Goal: Find specific page/section

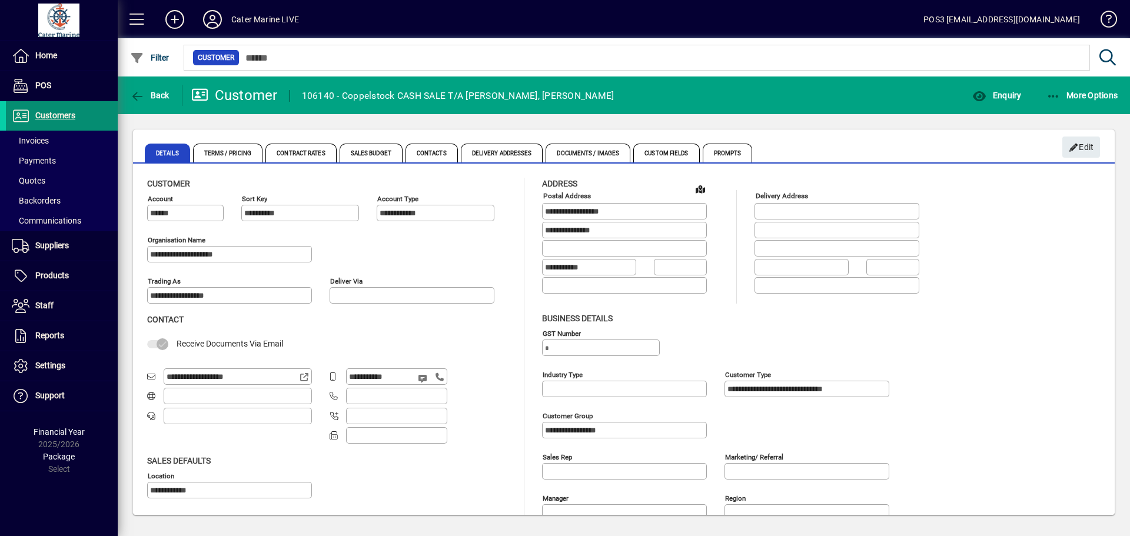
click at [87, 119] on span at bounding box center [62, 116] width 112 height 28
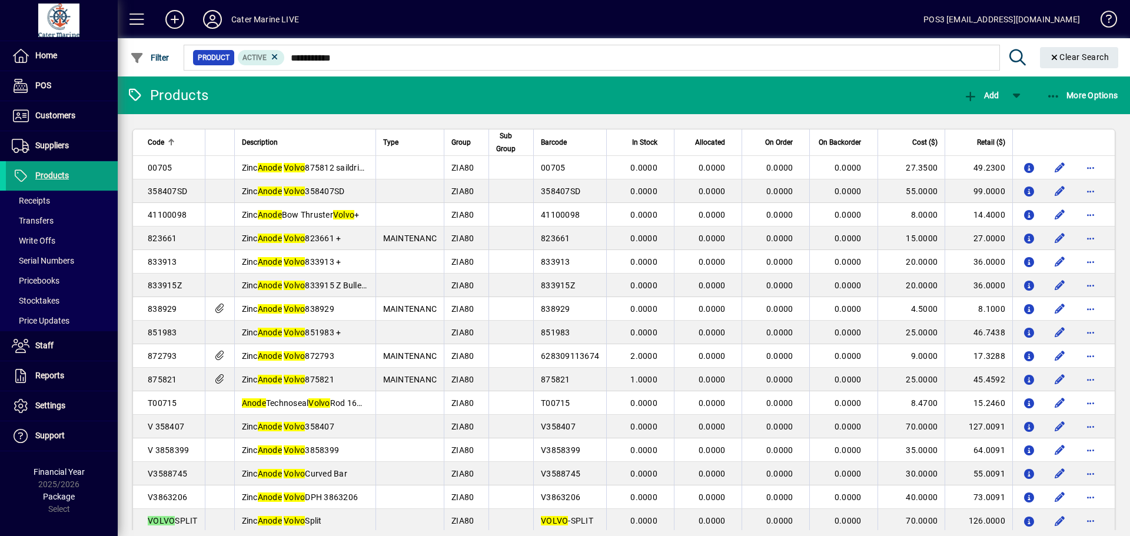
scroll to position [18, 0]
